Goal: Book appointment/travel/reservation

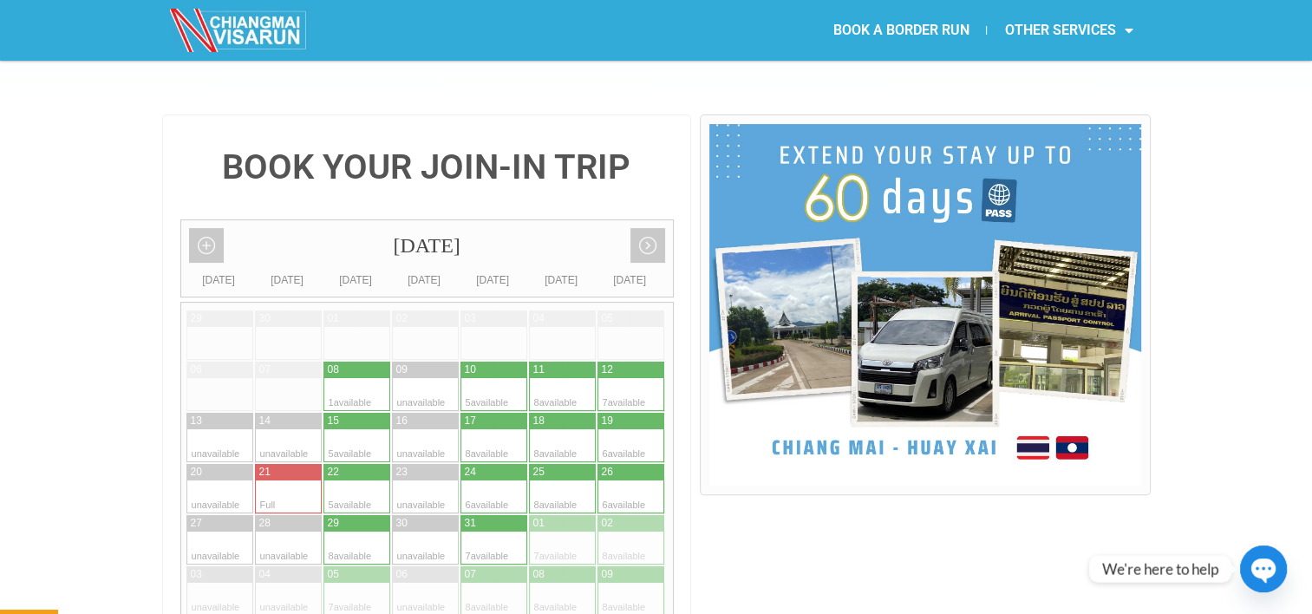
scroll to position [377, 0]
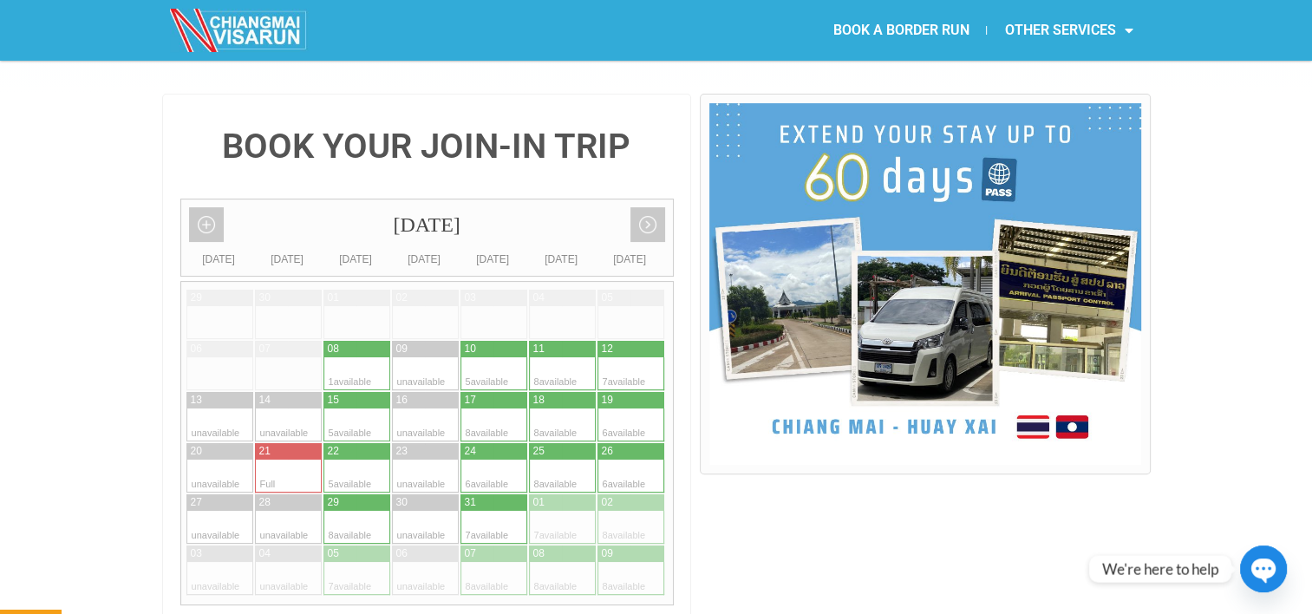
click at [342, 357] on div at bounding box center [340, 373] width 34 height 33
type input "08 October 2025"
radio input "true"
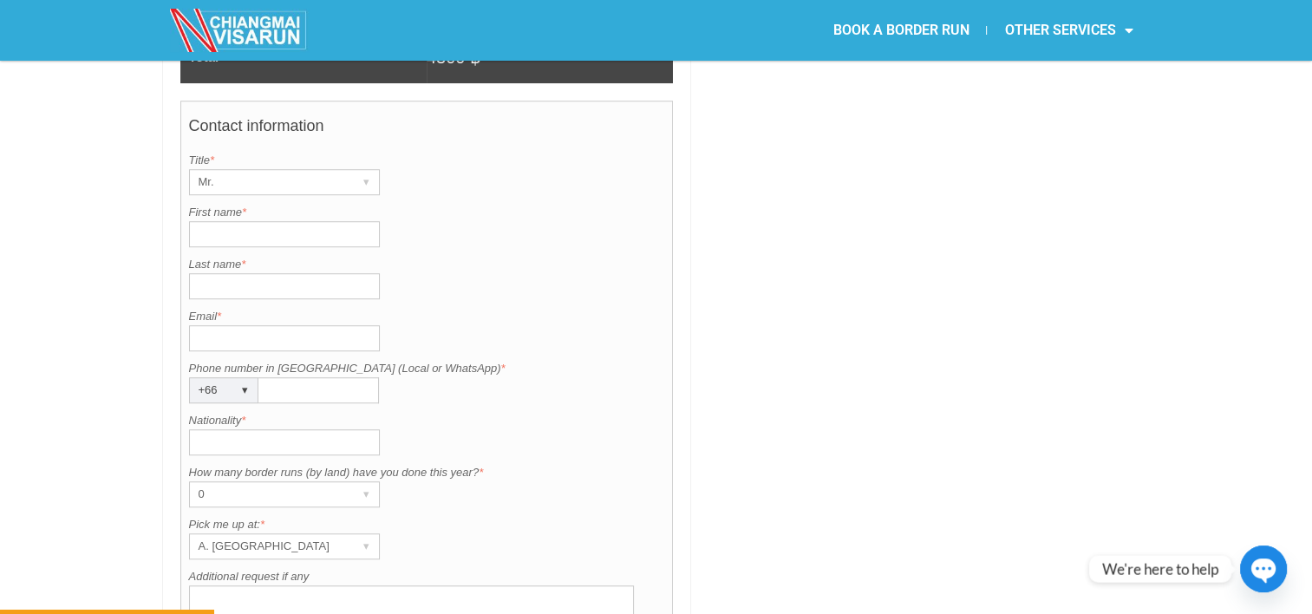
scroll to position [1302, 0]
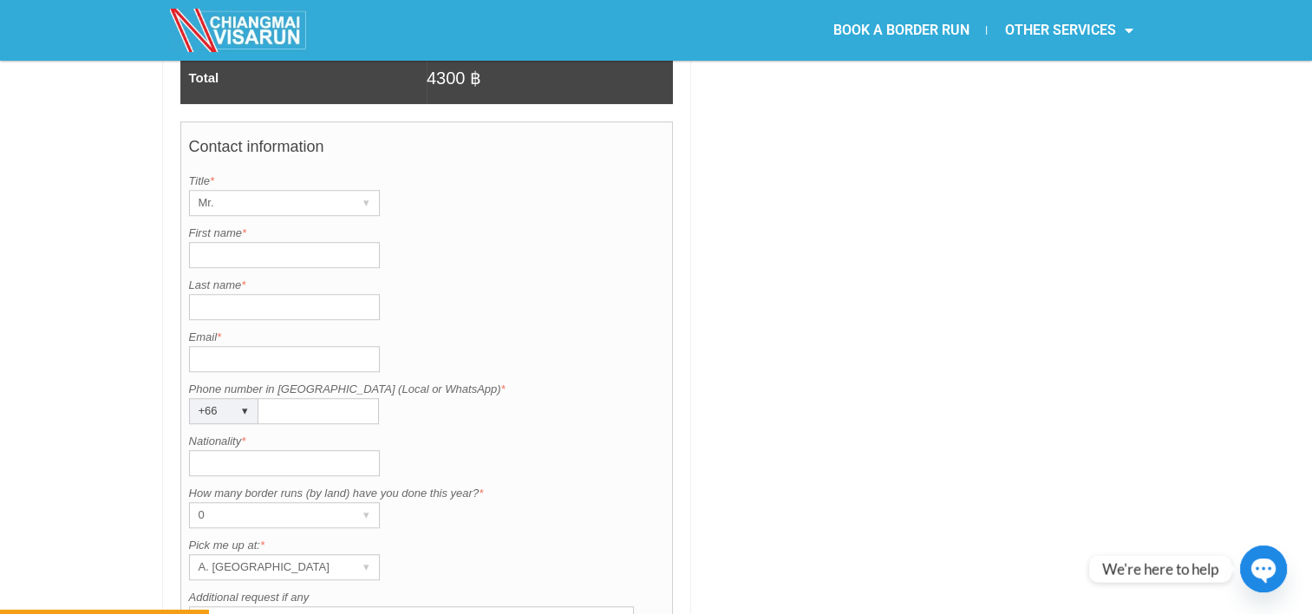
click at [277, 242] on input "First name *" at bounding box center [284, 255] width 191 height 26
click at [262, 242] on input "First name *" at bounding box center [284, 255] width 191 height 26
type input "Mark"
type input "Harrison"
type input "g"
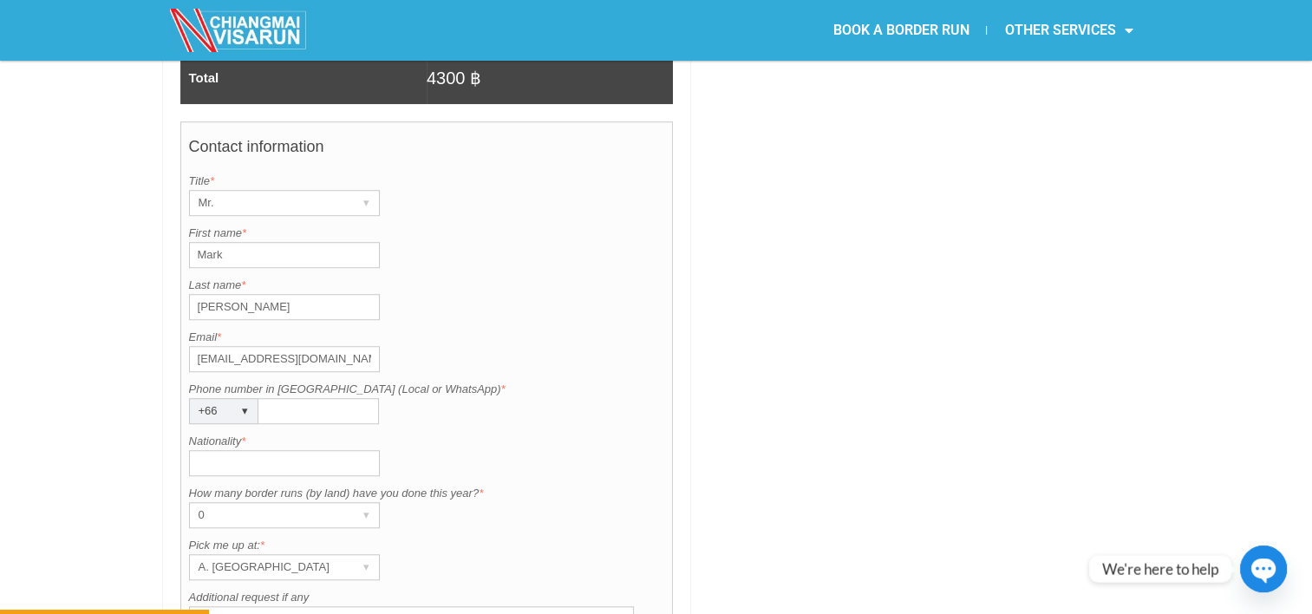
type input "goatsrock21@gmail.com"
type input "United States of America"
click at [341, 555] on div "A. Centara Riverside Hotel" at bounding box center [268, 567] width 156 height 24
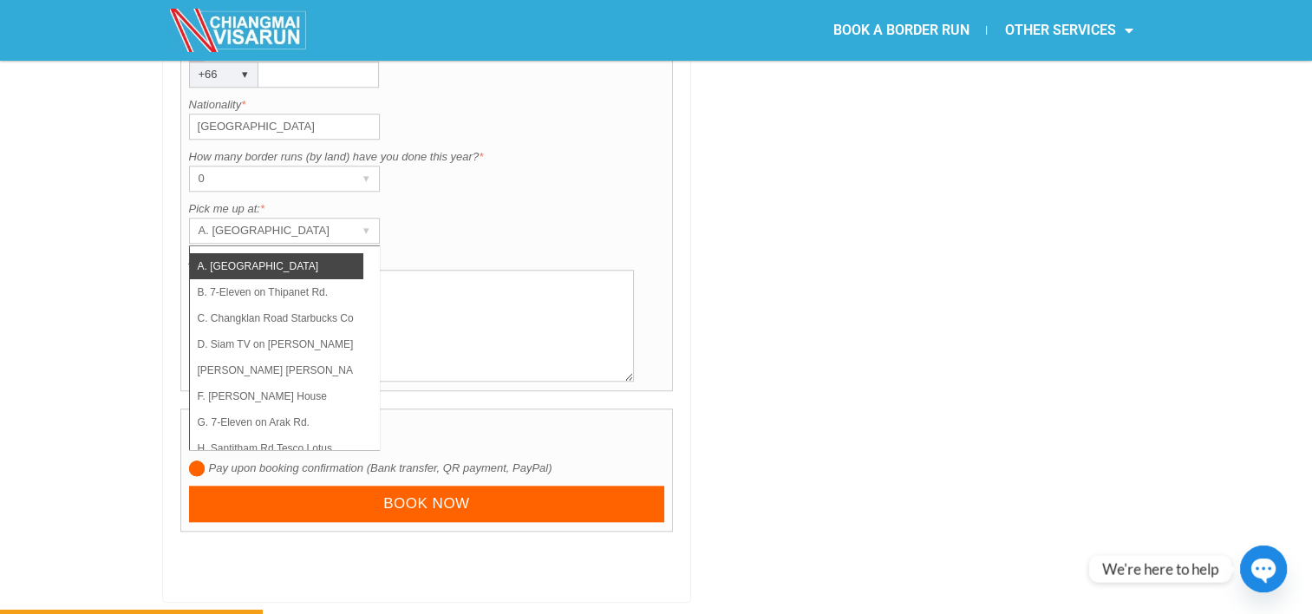
scroll to position [1640, 0]
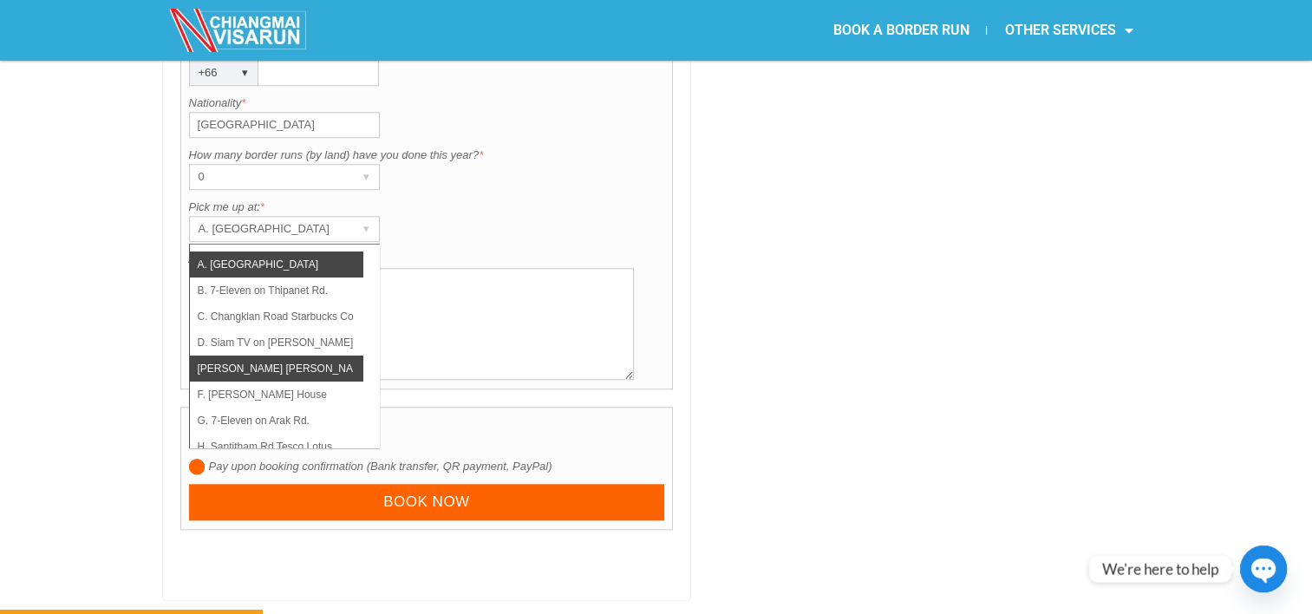
click at [298, 355] on li "E. Burger King (Thapae)" at bounding box center [276, 368] width 173 height 26
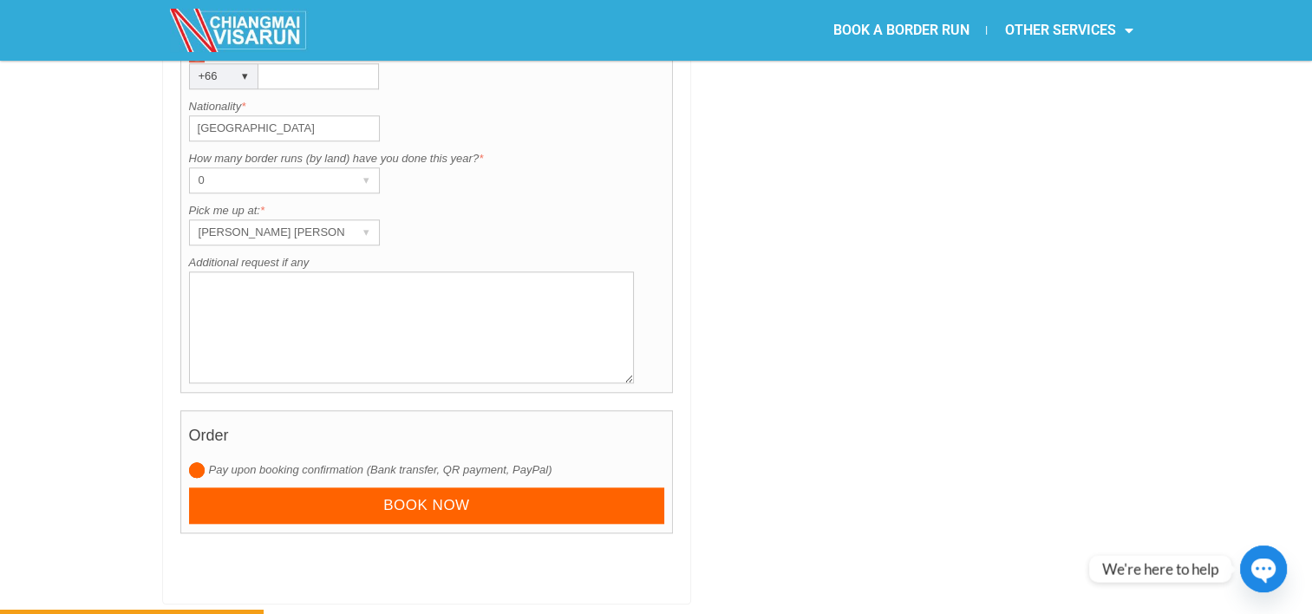
scroll to position [1646, 0]
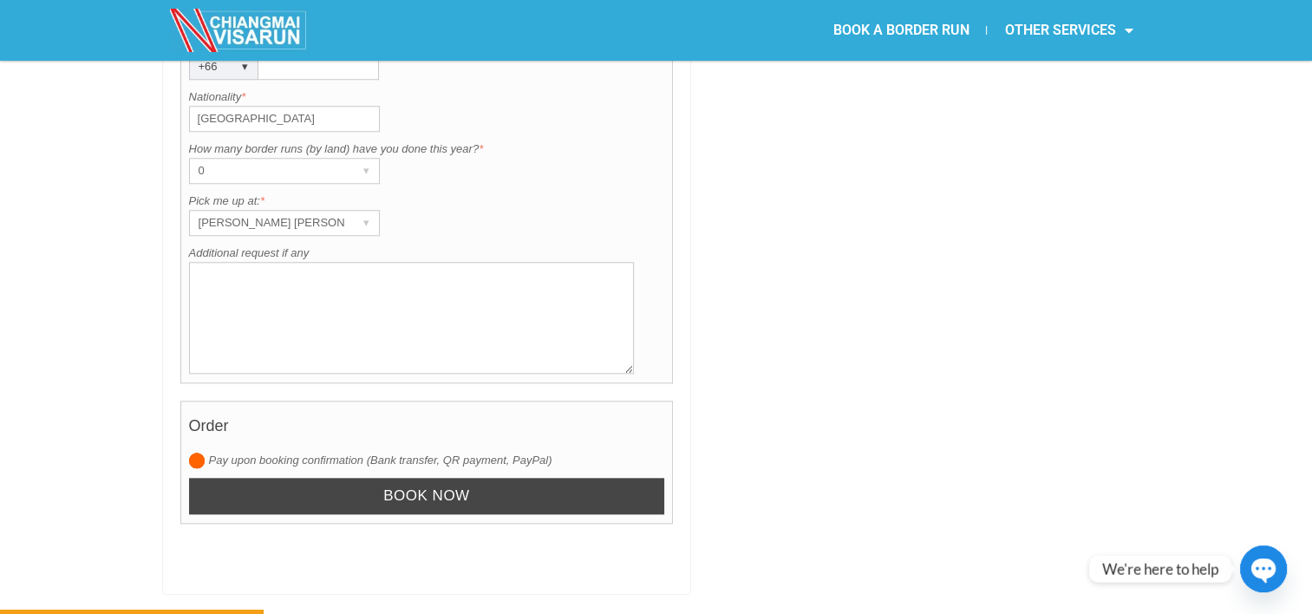
click at [412, 478] on input "Book now" at bounding box center [427, 496] width 476 height 37
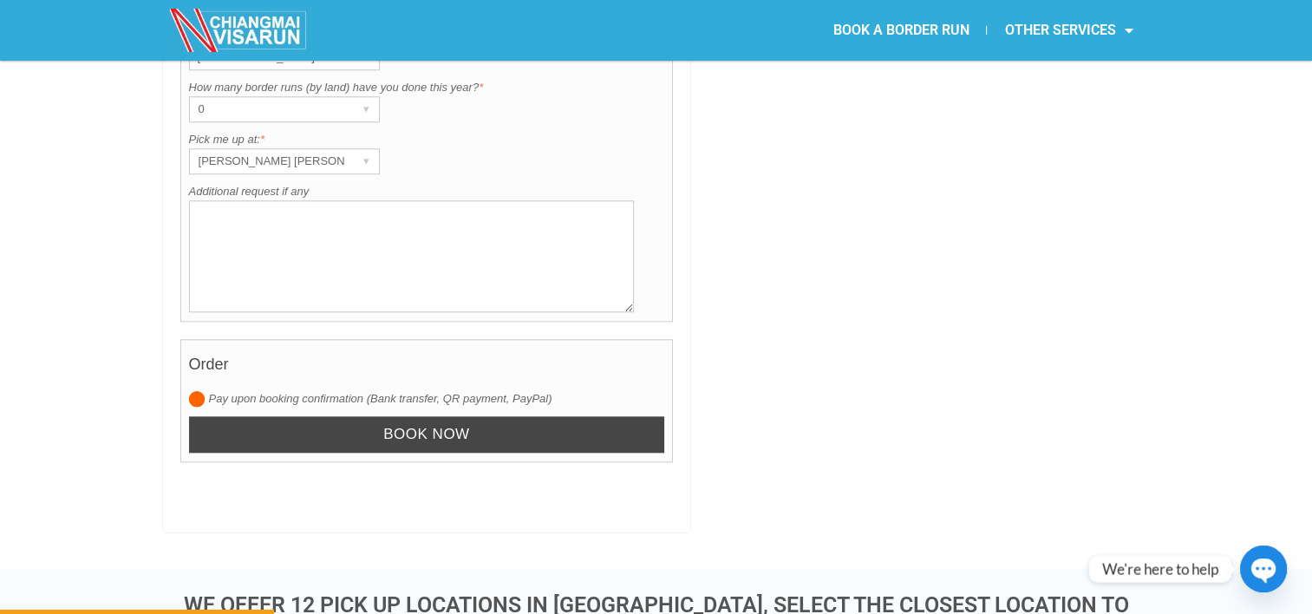
scroll to position [1733, 0]
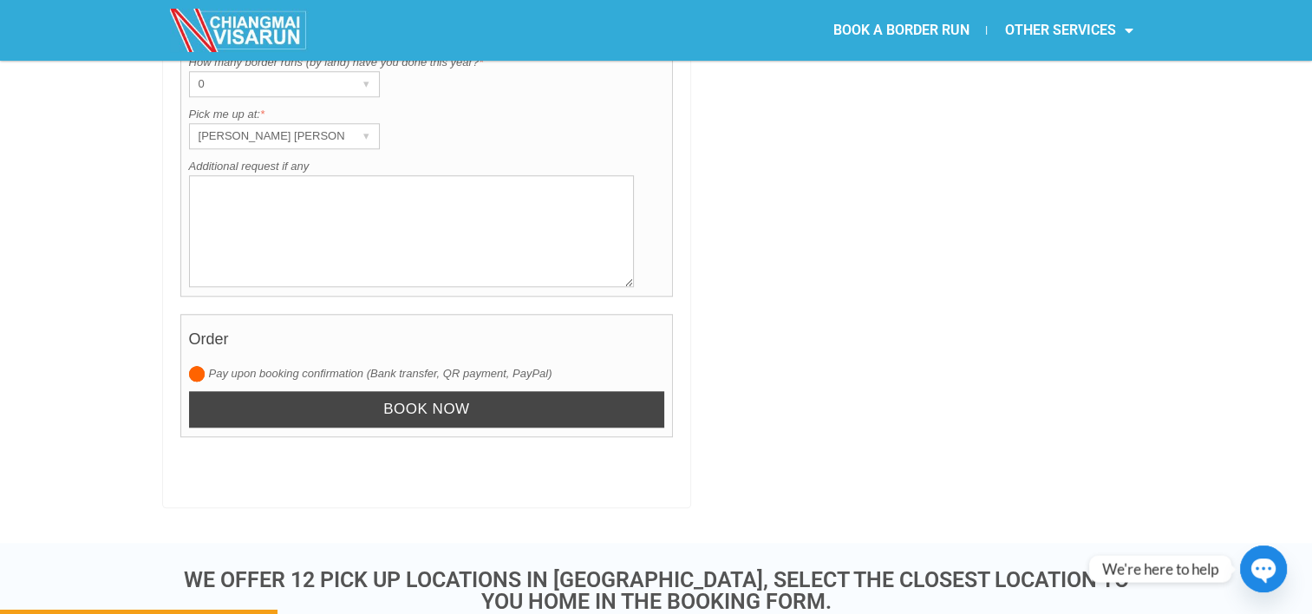
click at [381, 391] on input "Book now" at bounding box center [427, 409] width 476 height 37
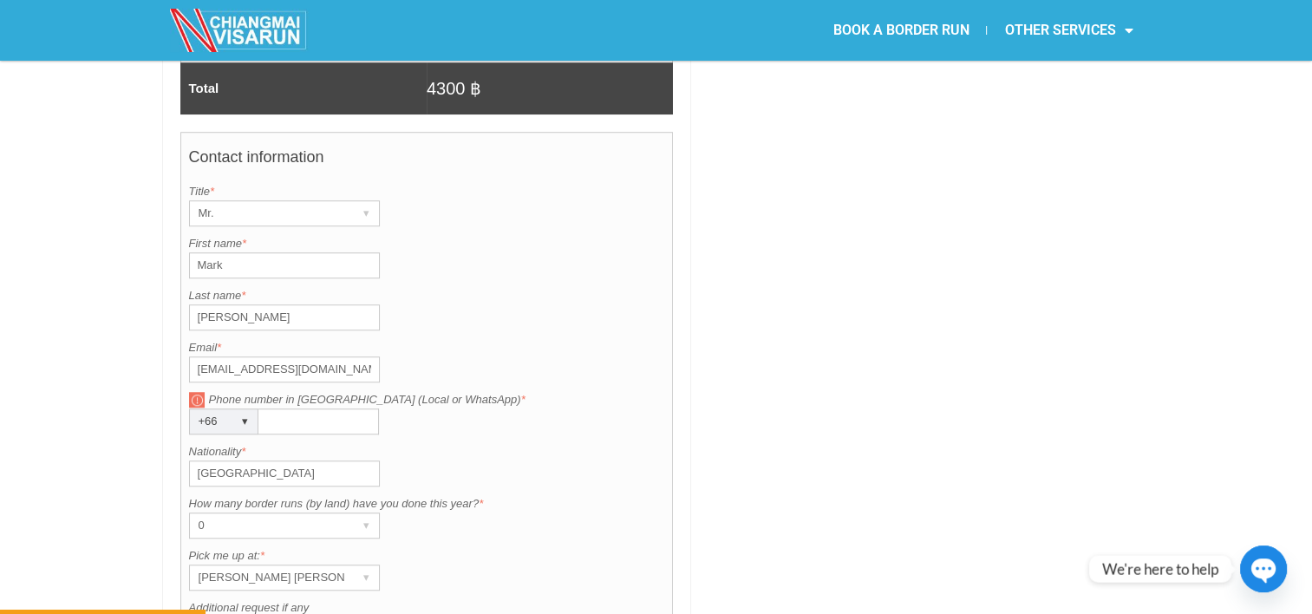
scroll to position [1281, 0]
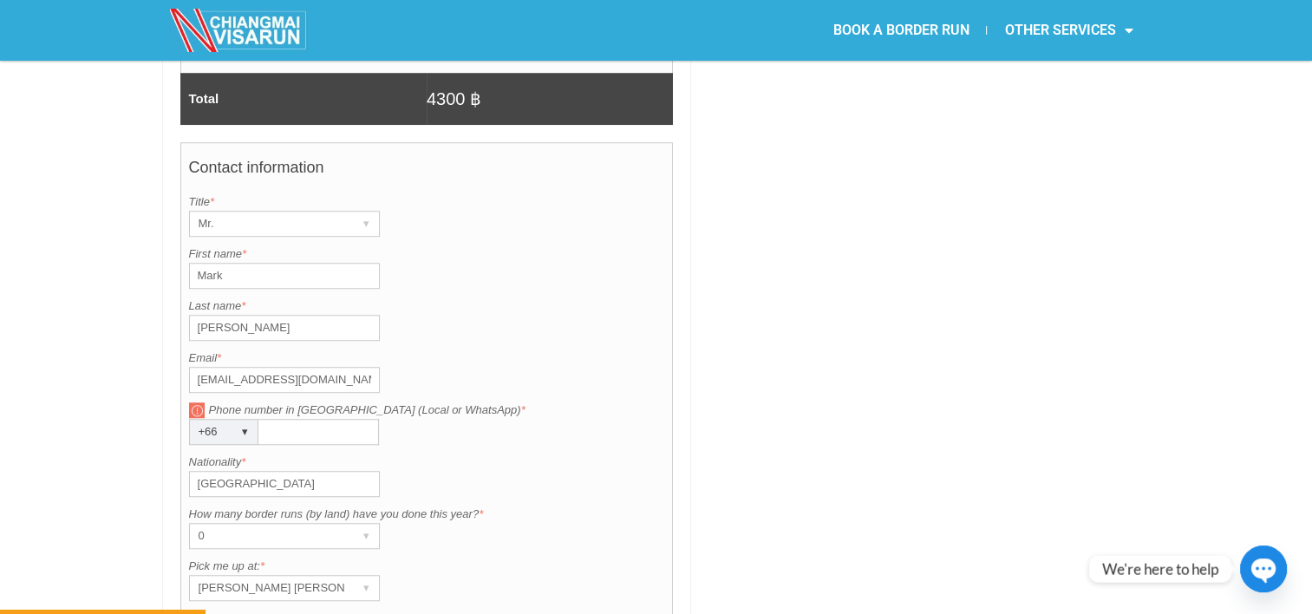
click at [307, 419] on input "Phone number in Thailand (Local or WhatsApp) *" at bounding box center [318, 432] width 121 height 26
click at [243, 420] on div "▾" at bounding box center [245, 432] width 24 height 24
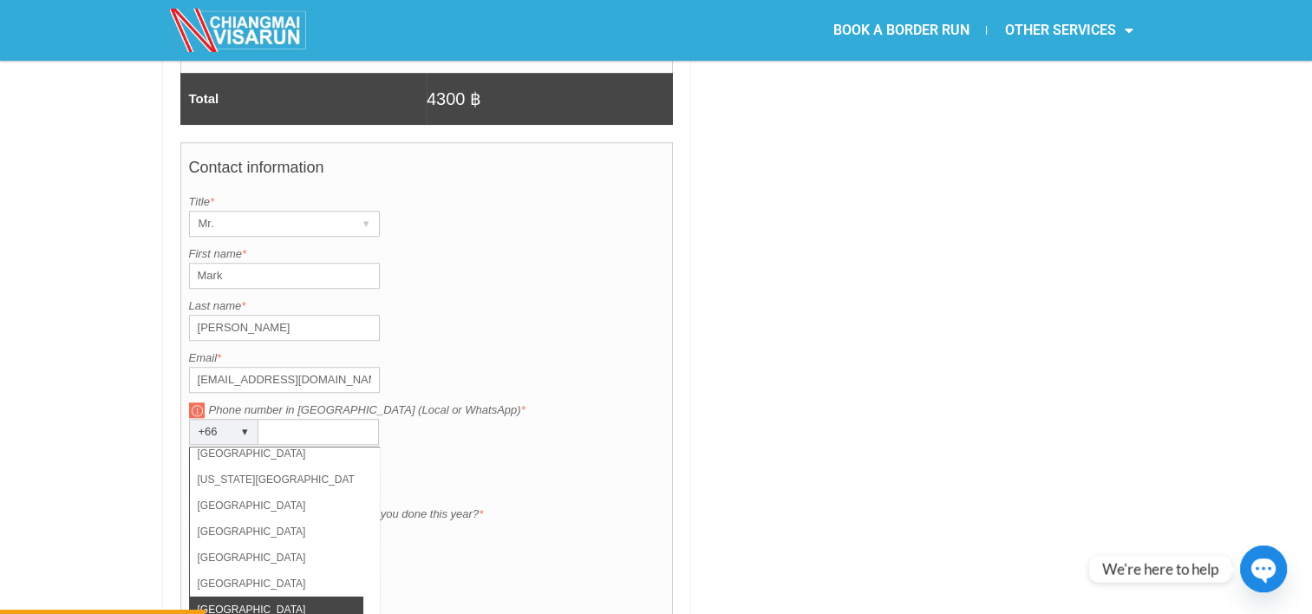
click at [302, 596] on li "United States" at bounding box center [276, 609] width 173 height 26
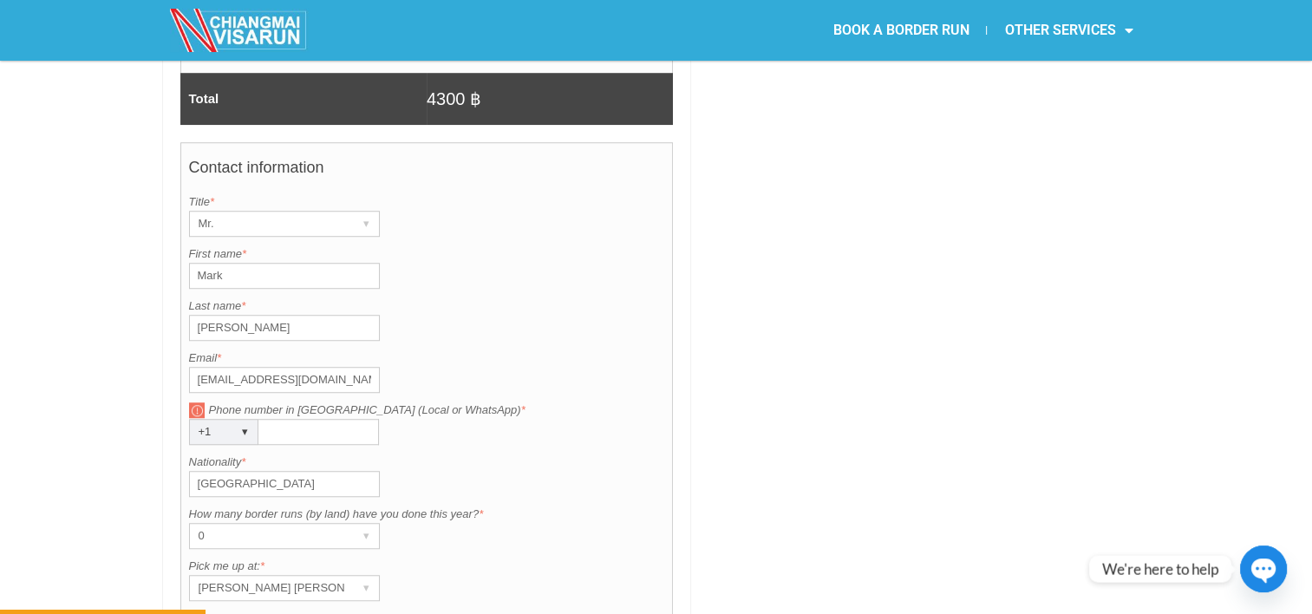
click at [268, 419] on input "Phone number in Thailand (Local or WhatsApp) *" at bounding box center [318, 432] width 121 height 26
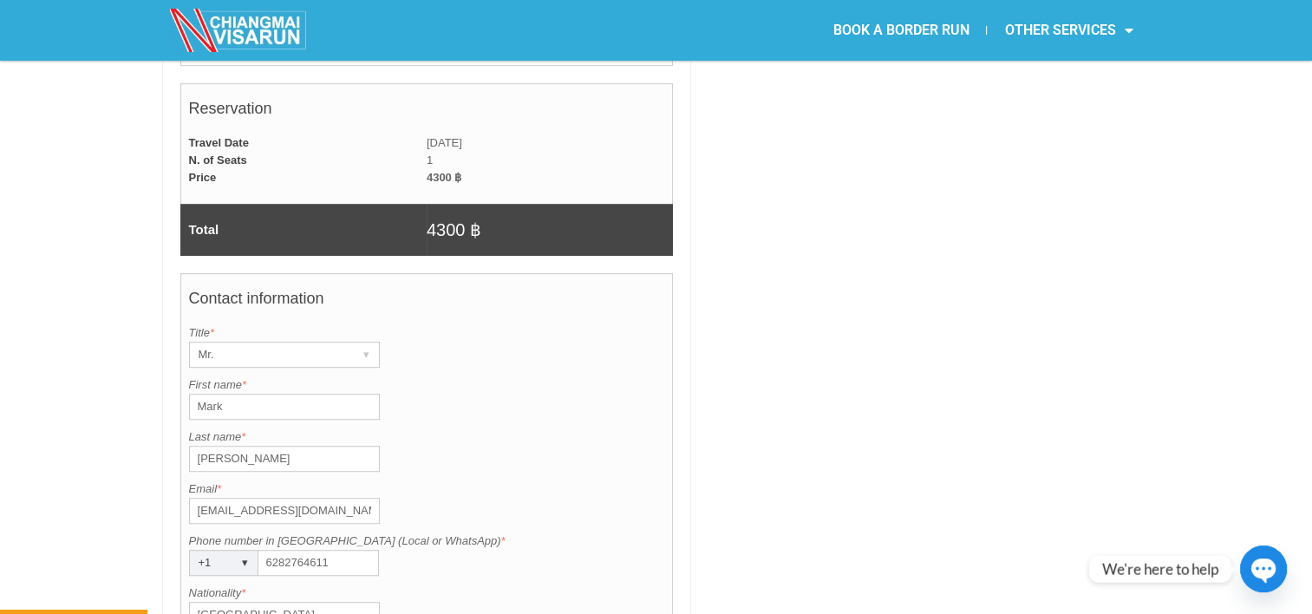
type input "6282764611"
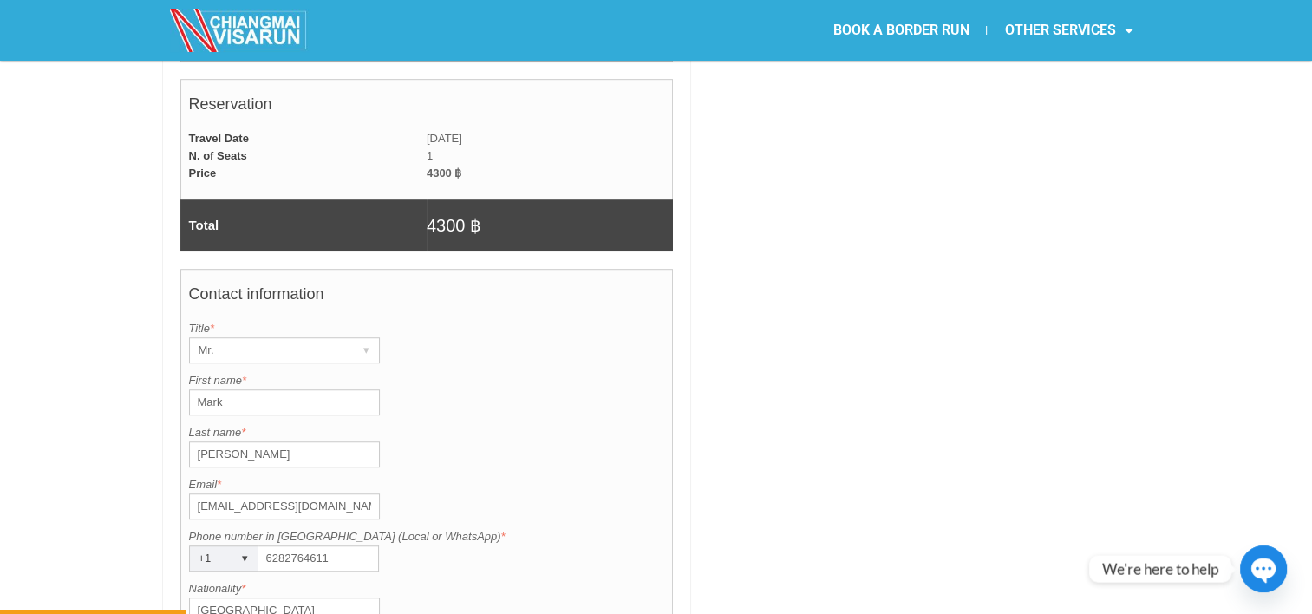
click at [388, 426] on div "Contact information Title is required. Title * Mr. ▾ Mr. Mrs. Ms. First name is…" at bounding box center [426, 572] width 493 height 606
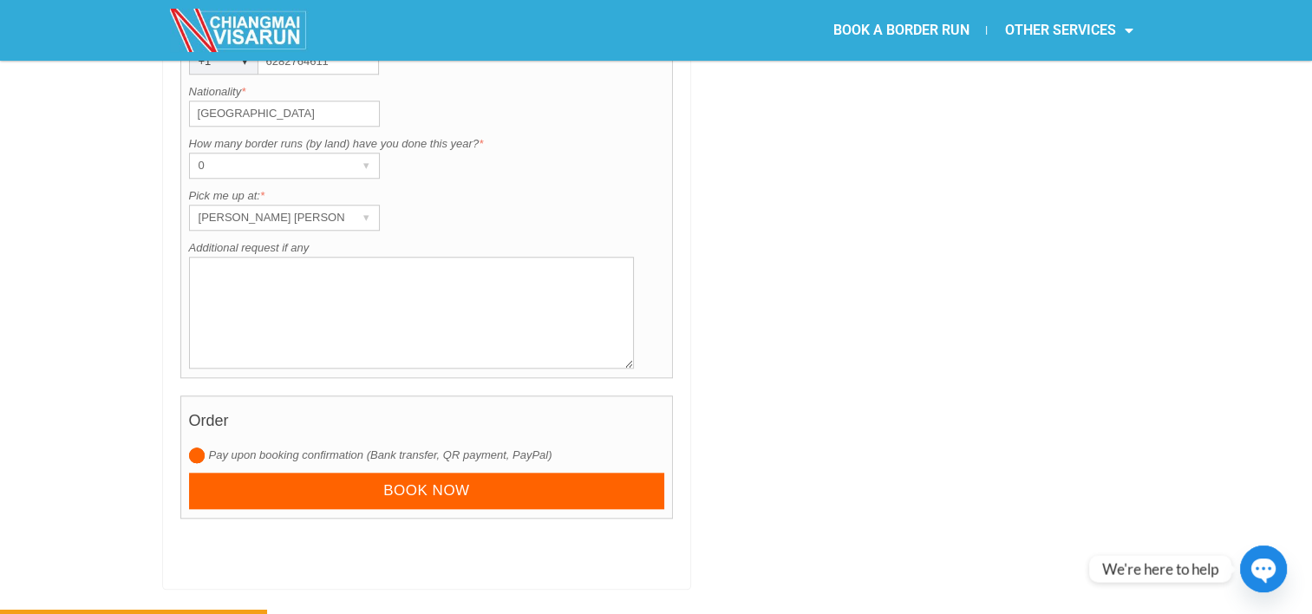
scroll to position [1684, 0]
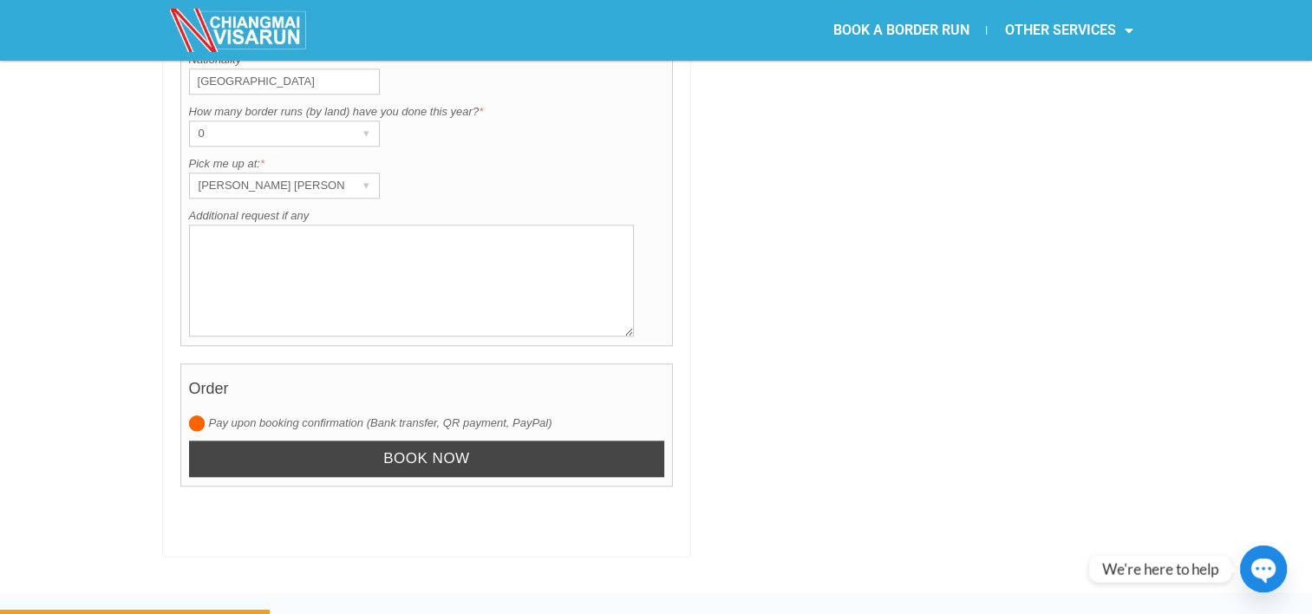
click at [479, 440] on input "Book now" at bounding box center [427, 458] width 476 height 37
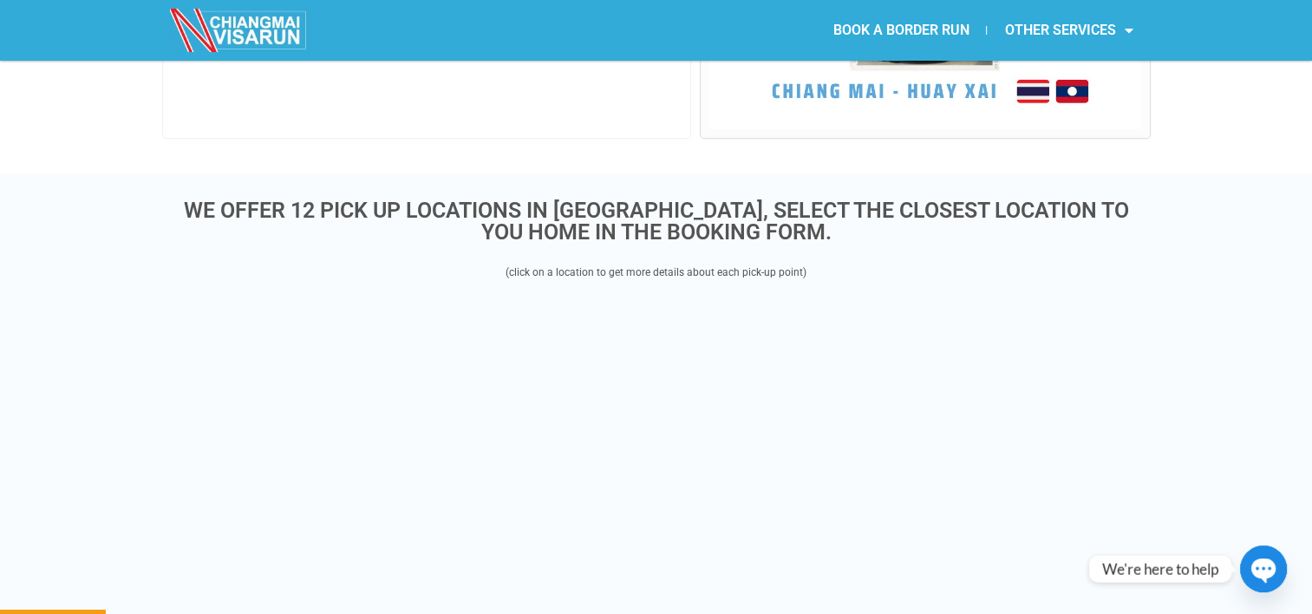
scroll to position [447, 0]
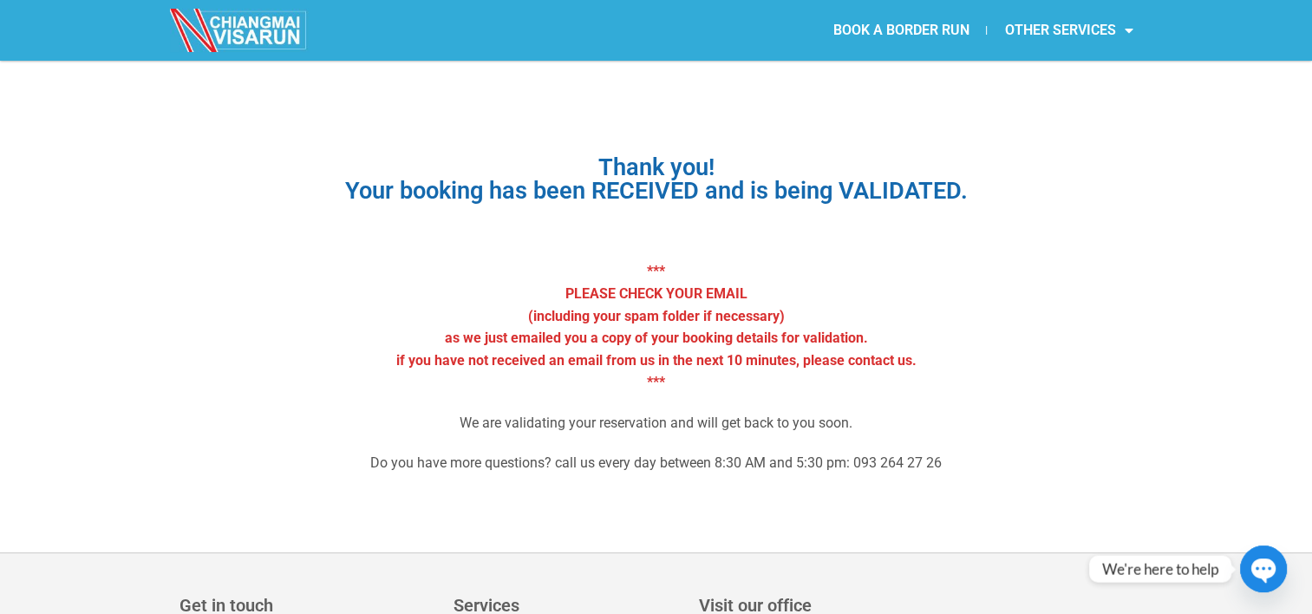
scroll to position [586, 0]
